Goal: Obtain resource: Obtain resource

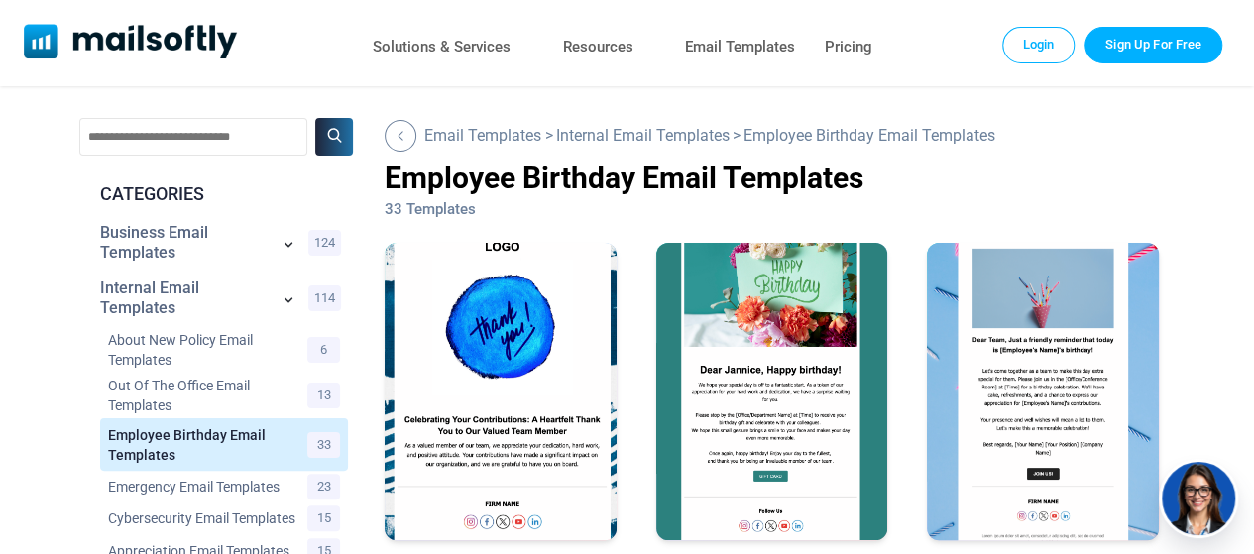
scroll to position [99, 0]
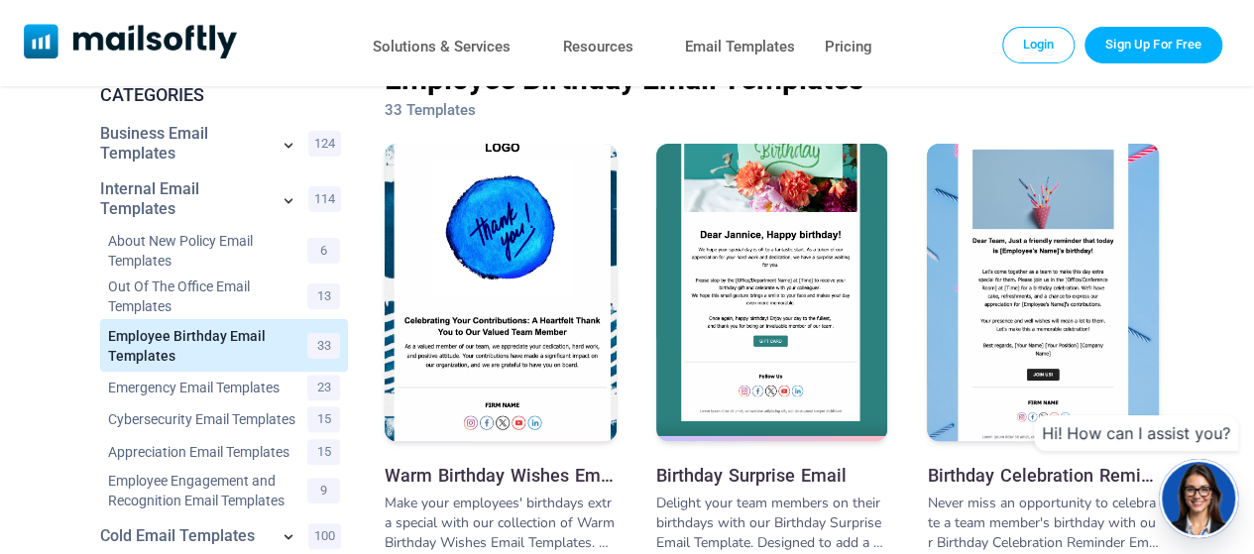
click at [796, 288] on img at bounding box center [772, 256] width 232 height 359
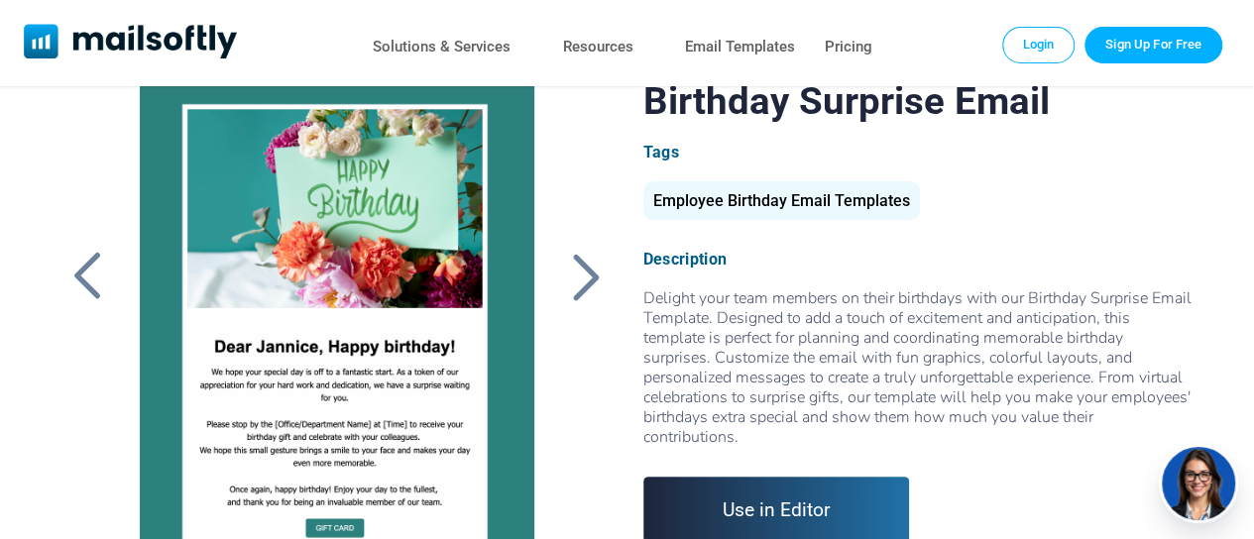
scroll to position [94, 0]
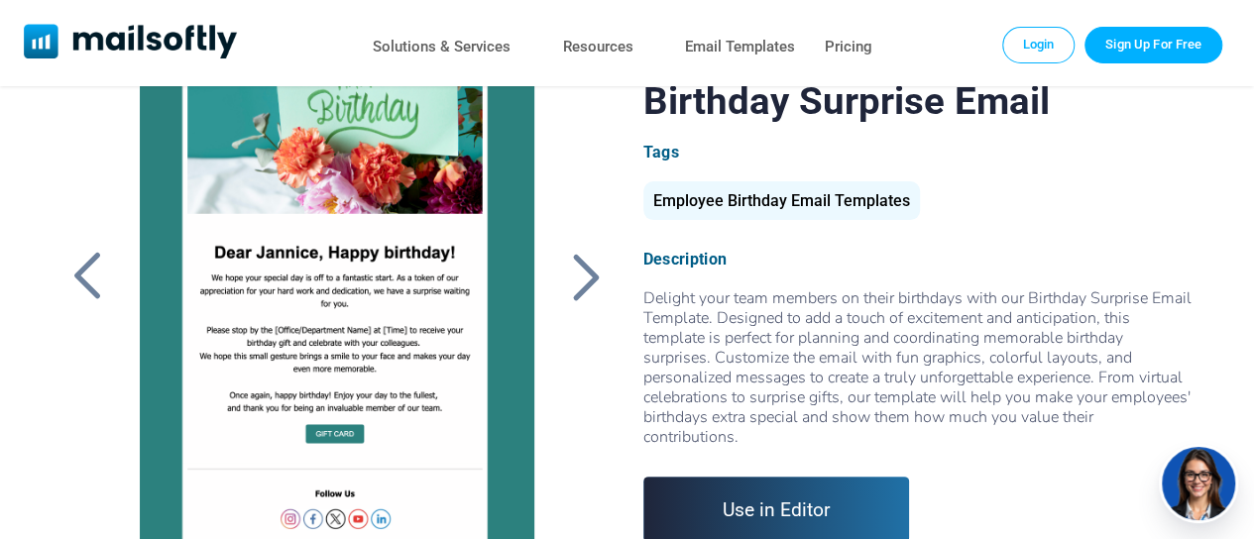
click at [373, 333] on div at bounding box center [337, 326] width 439 height 496
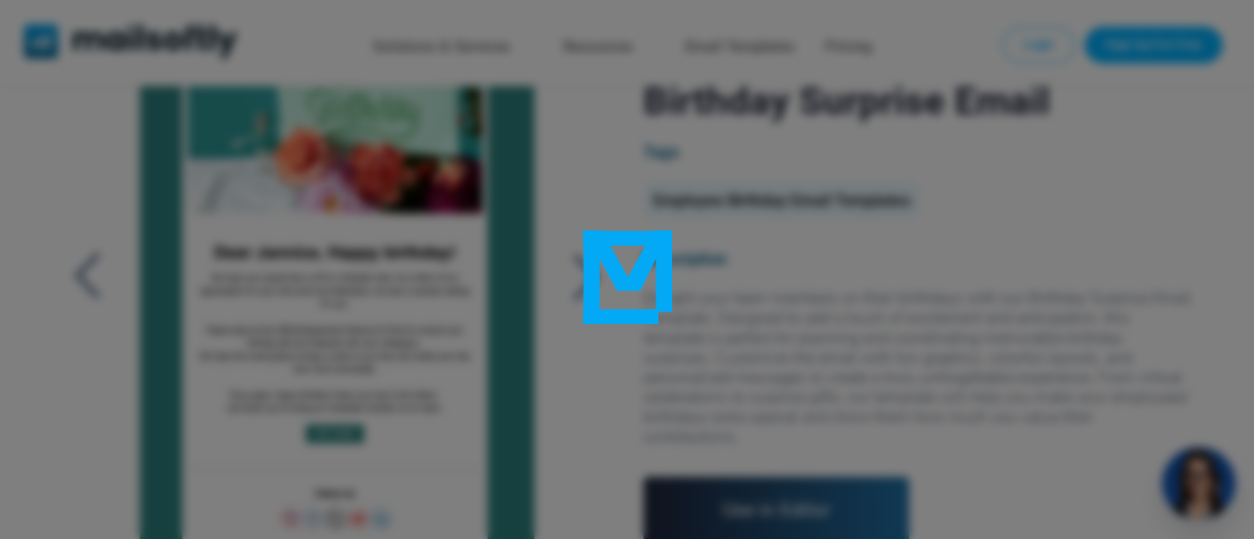
scroll to position [0, 0]
